Goal: Find specific page/section: Find specific page/section

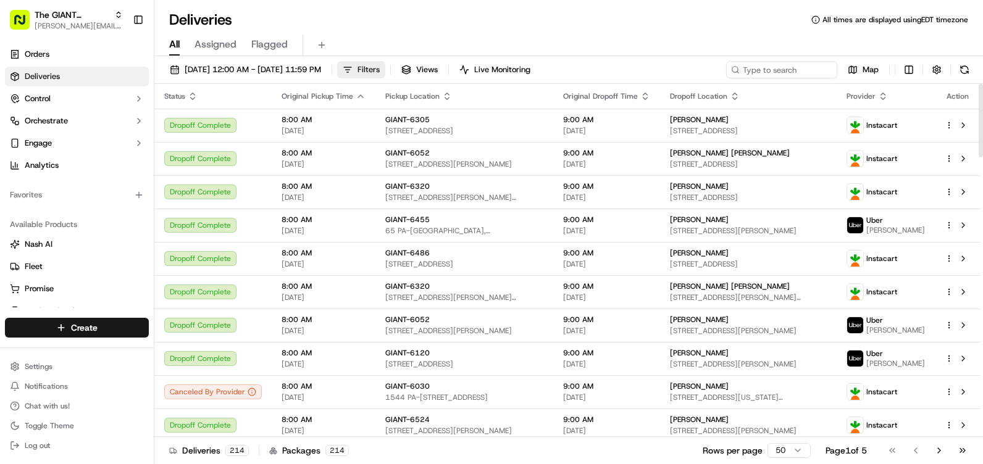
click at [380, 65] on span "Filters" at bounding box center [368, 69] width 22 height 11
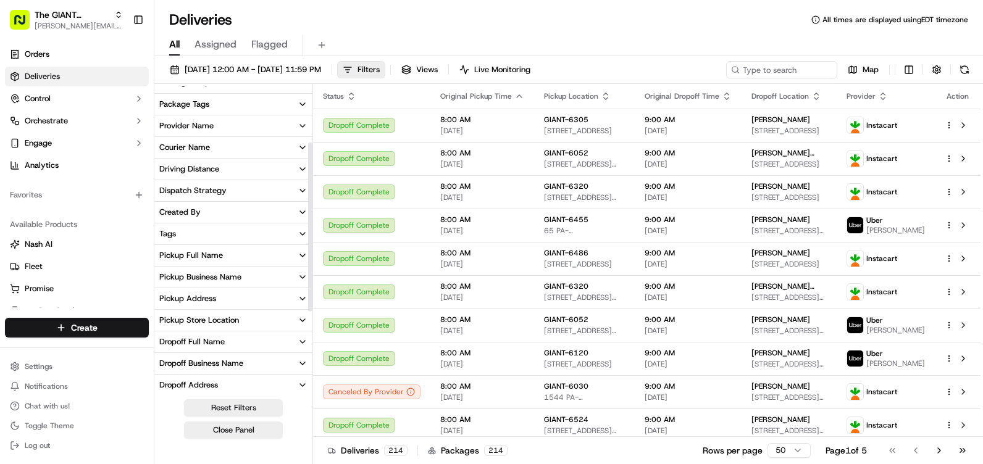
scroll to position [123, 0]
click at [222, 315] on div "Pickup Store Location" at bounding box center [199, 319] width 80 height 11
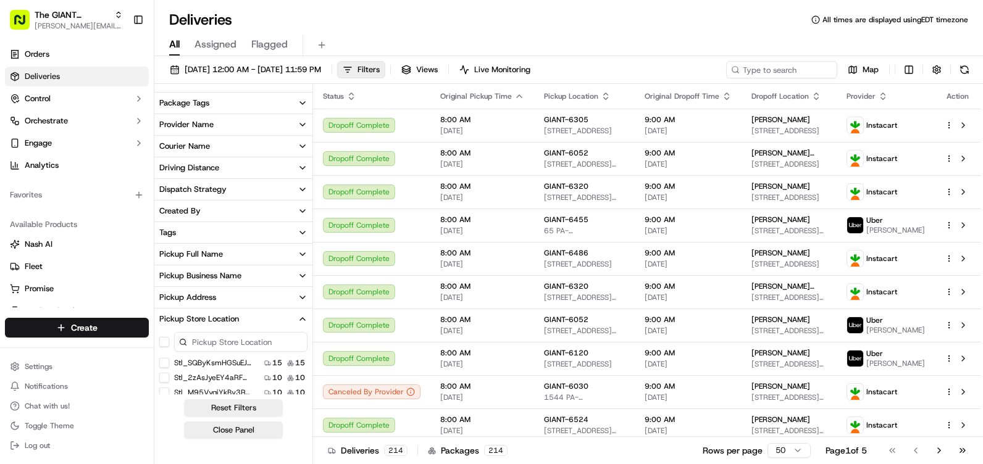
click at [213, 336] on input at bounding box center [240, 342] width 133 height 20
type input "6052"
click at [255, 367] on div "GIANT-6052 7 7" at bounding box center [233, 363] width 158 height 12
click at [196, 364] on label "GIANT-6052" at bounding box center [196, 363] width 44 height 10
click at [169, 364] on button "GIANT-6052" at bounding box center [164, 363] width 10 height 10
